Goal: Task Accomplishment & Management: Manage account settings

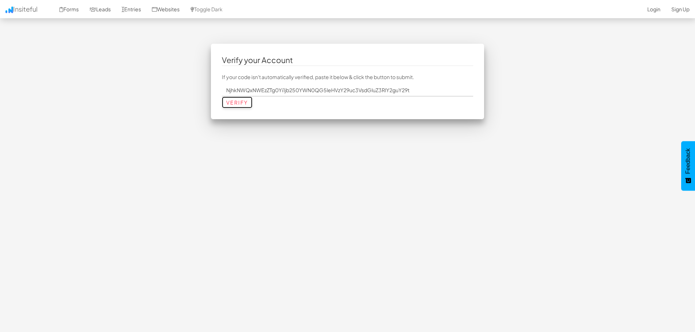
click at [231, 105] on input "Verify" at bounding box center [237, 103] width 31 height 12
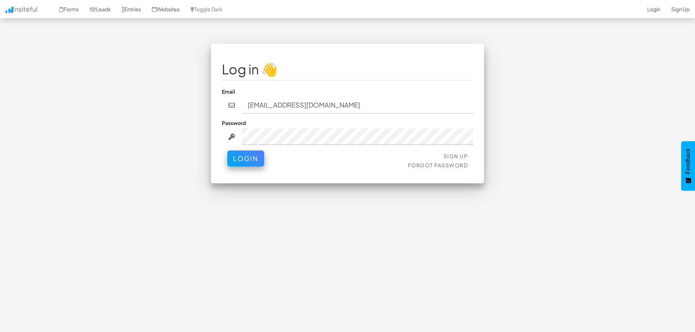
type input "contact@nexusconsultingtech.com"
click at [227, 151] on button "Login" at bounding box center [245, 159] width 37 height 16
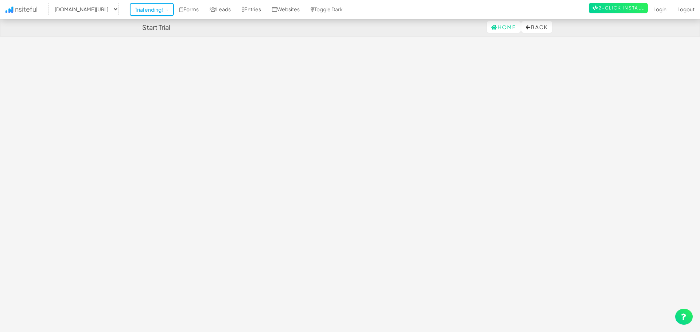
select select "2512"
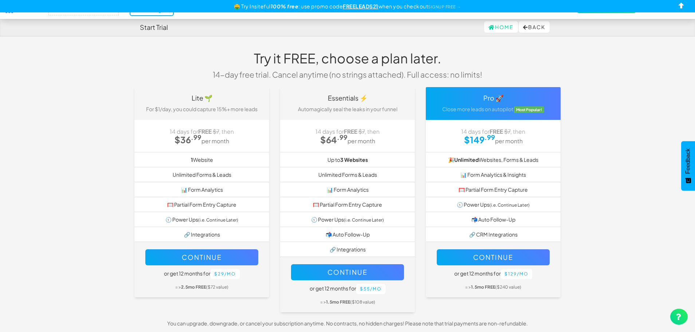
drag, startPoint x: 152, startPoint y: 26, endPoint x: 153, endPoint y: 31, distance: 5.2
click at [152, 26] on h4 "Start Trial" at bounding box center [154, 27] width 28 height 7
drag, startPoint x: 147, startPoint y: 24, endPoint x: 153, endPoint y: 30, distance: 8.5
click at [147, 24] on h4 "Start Trial" at bounding box center [154, 27] width 28 height 7
click at [491, 257] on button "Continue" at bounding box center [493, 257] width 113 height 16
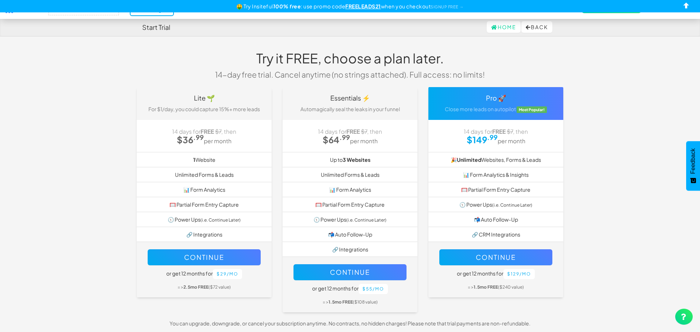
select select "2512"
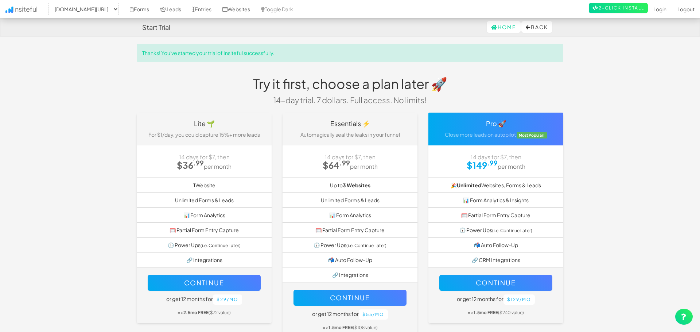
select select "2512"
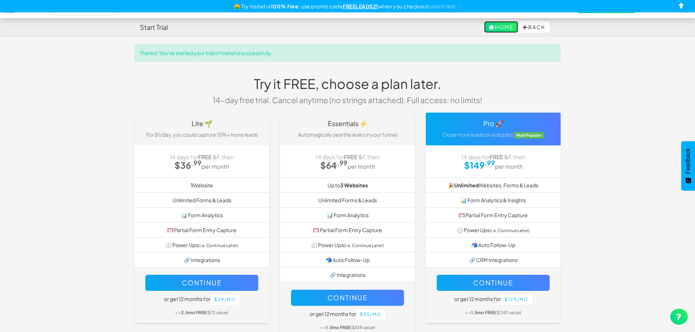
click at [498, 28] on link "Home" at bounding box center [501, 27] width 34 height 12
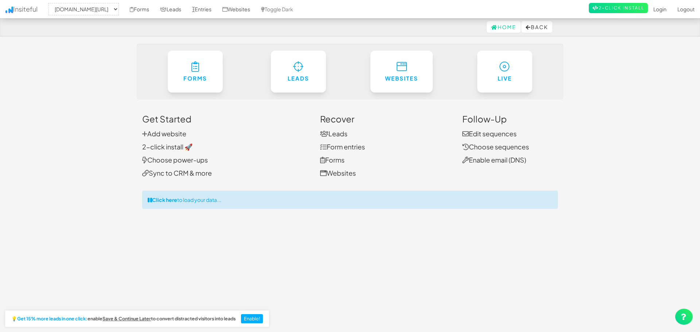
select select "2512"
click at [169, 132] on link "Add website" at bounding box center [162, 133] width 44 height 8
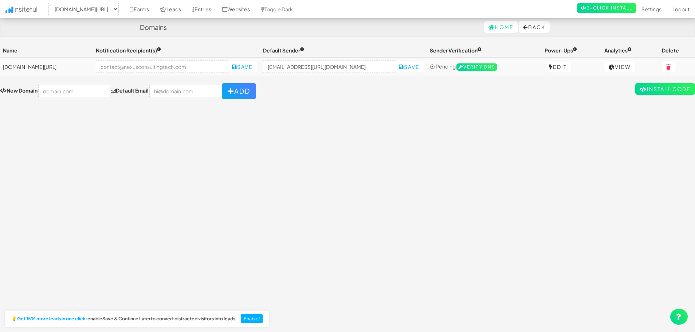
select select "2512"
click at [73, 91] on input "text" at bounding box center [74, 91] width 72 height 12
click at [262, 163] on div "Toggle navigation Insiteful -- None -- nexusconsultingtech.com/ Forms Leads Ent…" at bounding box center [347, 185] width 695 height 282
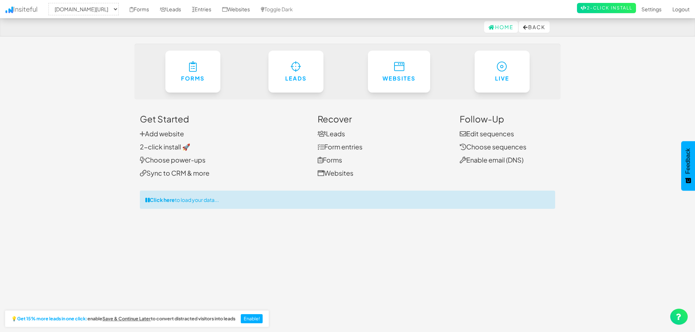
select select "2512"
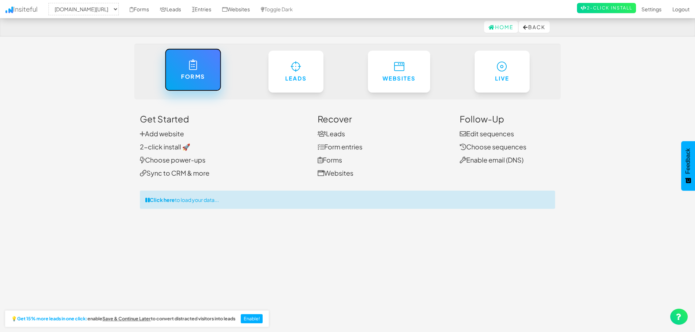
click at [206, 60] on link "Forms" at bounding box center [193, 69] width 56 height 43
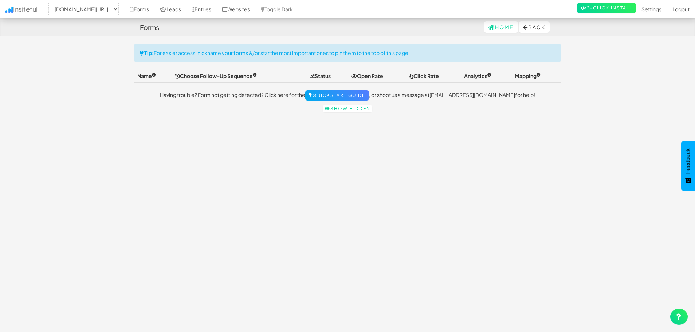
select select "2512"
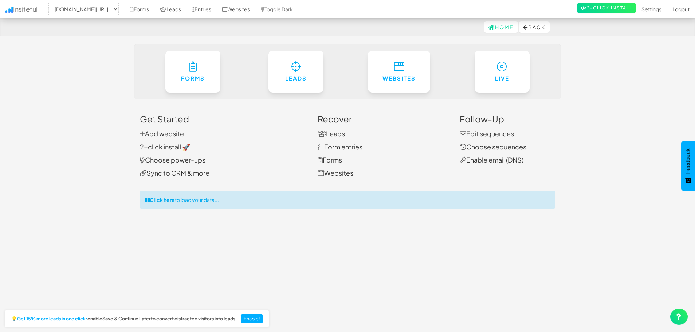
select select "2512"
